Goal: Task Accomplishment & Management: Complete application form

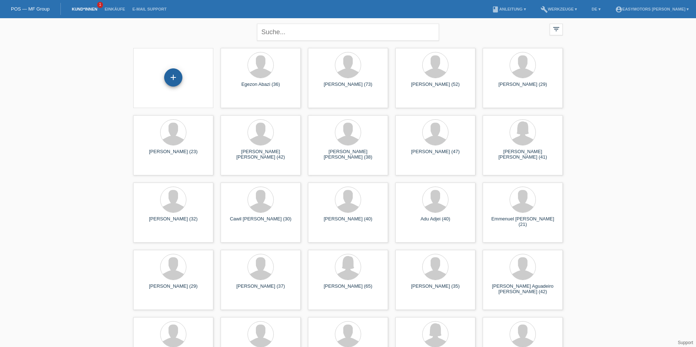
click at [174, 73] on div "+" at bounding box center [173, 77] width 17 height 12
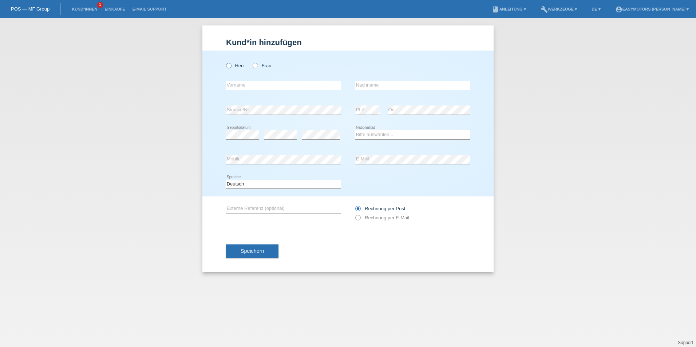
click at [238, 67] on label "Herr" at bounding box center [235, 65] width 18 height 5
click at [231, 67] on input "Herr" at bounding box center [228, 65] width 5 height 5
radio input "true"
click at [259, 87] on input "text" at bounding box center [283, 85] width 115 height 9
type input "Cenk"
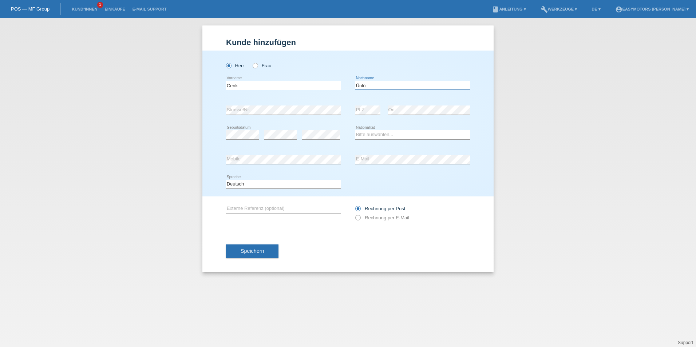
type input "Ünlü"
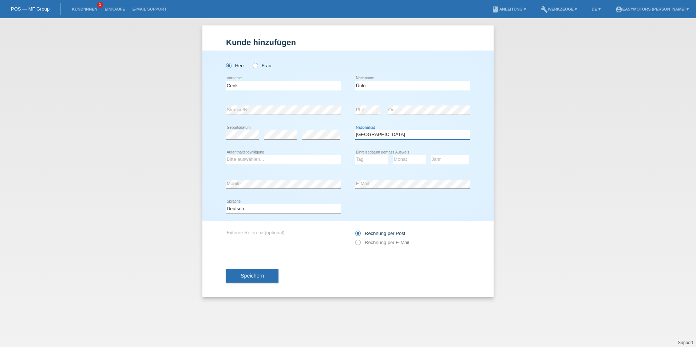
select select "TR"
select select "C"
select select "24"
select select "11"
select select "1977"
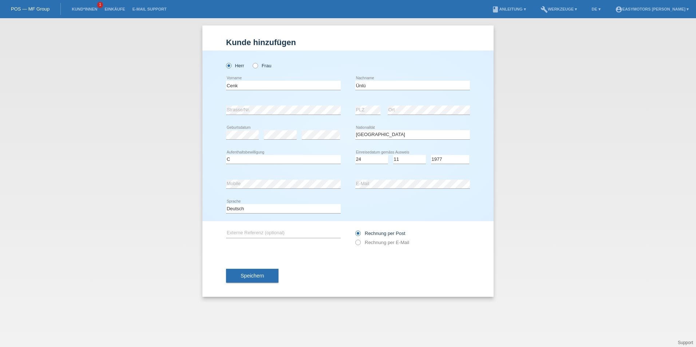
click at [370, 178] on div "error E-Mail" at bounding box center [412, 184] width 115 height 25
click at [324, 284] on div "Speichern" at bounding box center [348, 276] width 244 height 42
click at [253, 280] on button "Speichern" at bounding box center [252, 276] width 52 height 14
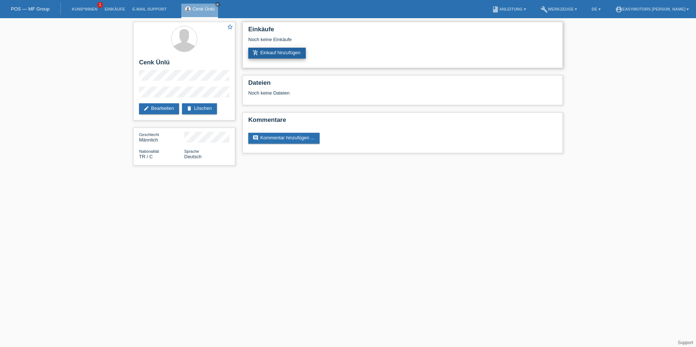
click at [282, 50] on link "add_shopping_cart Einkauf hinzufügen" at bounding box center [277, 53] width 58 height 11
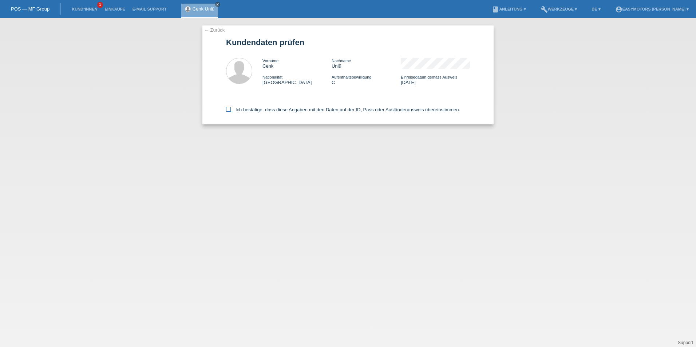
click at [247, 109] on label "Ich bestätige, dass diese Angaben mit den Daten auf der ID, Pass oder Ausländer…" at bounding box center [343, 109] width 234 height 5
click at [231, 109] on input "Ich bestätige, dass diese Angaben mit den Daten auf der ID, Pass oder Ausländer…" at bounding box center [228, 109] width 5 height 5
checkbox input "true"
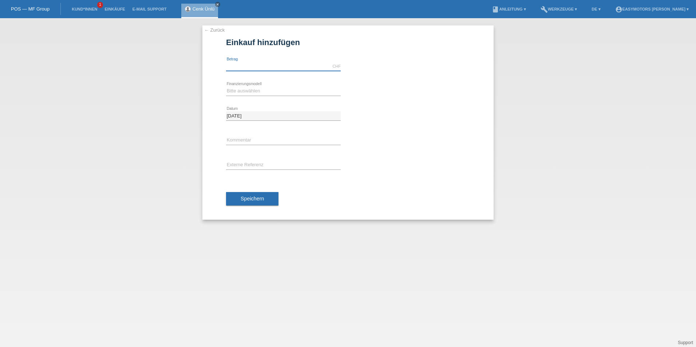
click at [247, 68] on input "text" at bounding box center [283, 66] width 115 height 9
type input "2800.00"
click at [263, 90] on select "Bitte auswählen Fixe Raten Kauf auf Rechnung mit Teilzahlungsoption" at bounding box center [283, 91] width 115 height 9
select select "81"
click at [226, 87] on select "Bitte auswählen Fixe Raten Kauf auf Rechnung mit Teilzahlungsoption" at bounding box center [283, 91] width 115 height 9
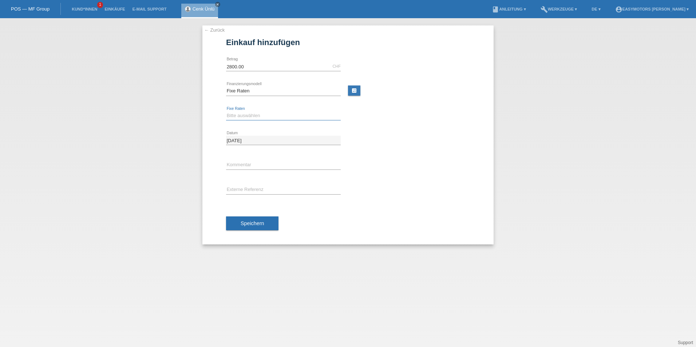
drag, startPoint x: 262, startPoint y: 116, endPoint x: 260, endPoint y: 121, distance: 4.3
click at [262, 116] on select "Bitte auswählen 12 Raten 24 Raten 48 Raten" at bounding box center [283, 115] width 115 height 9
select select "320"
click at [226, 111] on select "Bitte auswählen 12 Raten 24 Raten 48 Raten" at bounding box center [283, 115] width 115 height 9
click at [256, 222] on span "Speichern" at bounding box center [252, 224] width 23 height 6
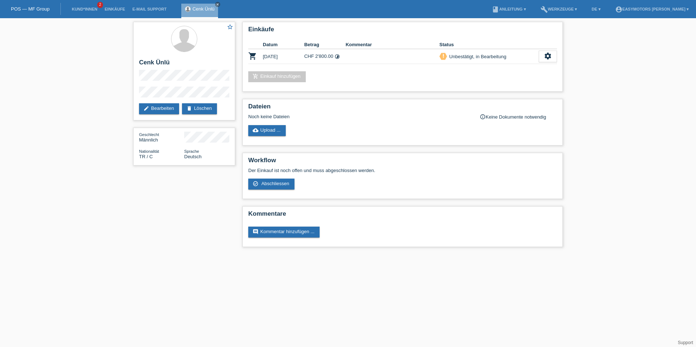
click at [558, 254] on html "POS — MF Group Kund*innen 2 Einkäufe E-Mail Support Cenk Ünlü close menu" at bounding box center [348, 127] width 696 height 254
